Goal: Information Seeking & Learning: Learn about a topic

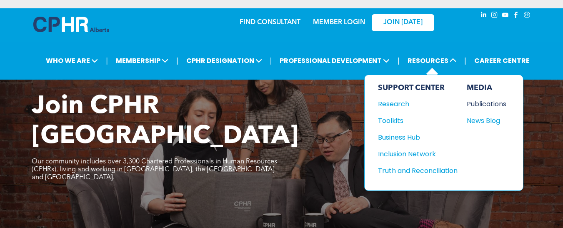
click at [474, 99] on div "Publications" at bounding box center [485, 104] width 36 height 10
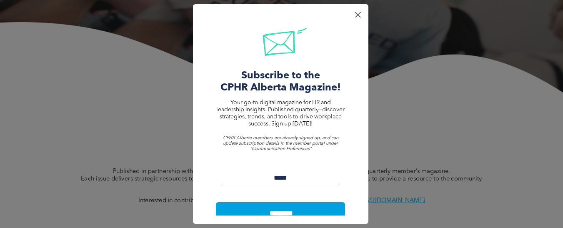
scroll to position [170, 0]
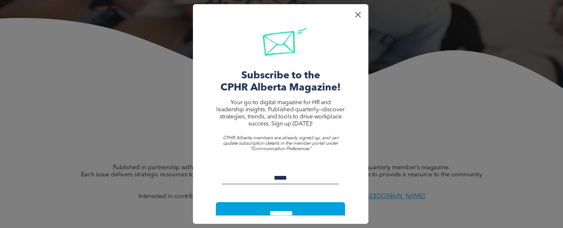
click at [355, 17] on div at bounding box center [357, 14] width 11 height 11
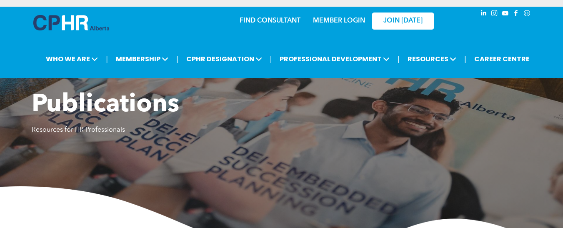
scroll to position [0, 0]
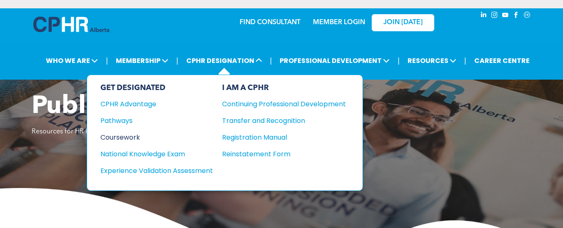
click at [125, 137] on div "Coursework" at bounding box center [150, 137] width 101 height 10
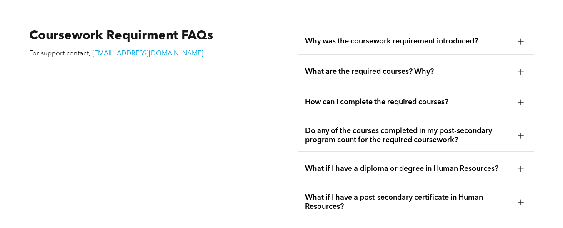
scroll to position [1425, 0]
click at [521, 100] on div at bounding box center [521, 103] width 0 height 6
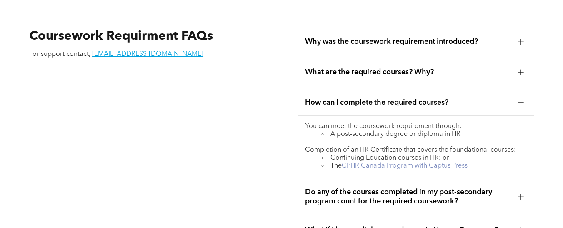
click at [400, 163] on link "CPHR Canada Program with Captus Press" at bounding box center [405, 166] width 126 height 7
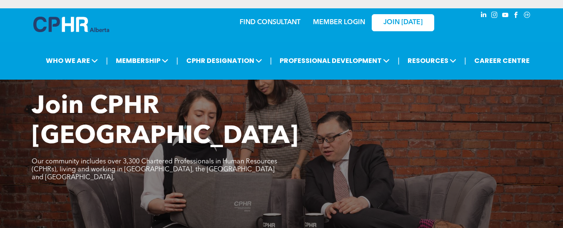
click at [333, 18] on div "MEMBER LOGIN" at bounding box center [339, 20] width 54 height 15
click at [333, 21] on link "MEMBER LOGIN" at bounding box center [339, 22] width 52 height 7
